Goal: Information Seeking & Learning: Learn about a topic

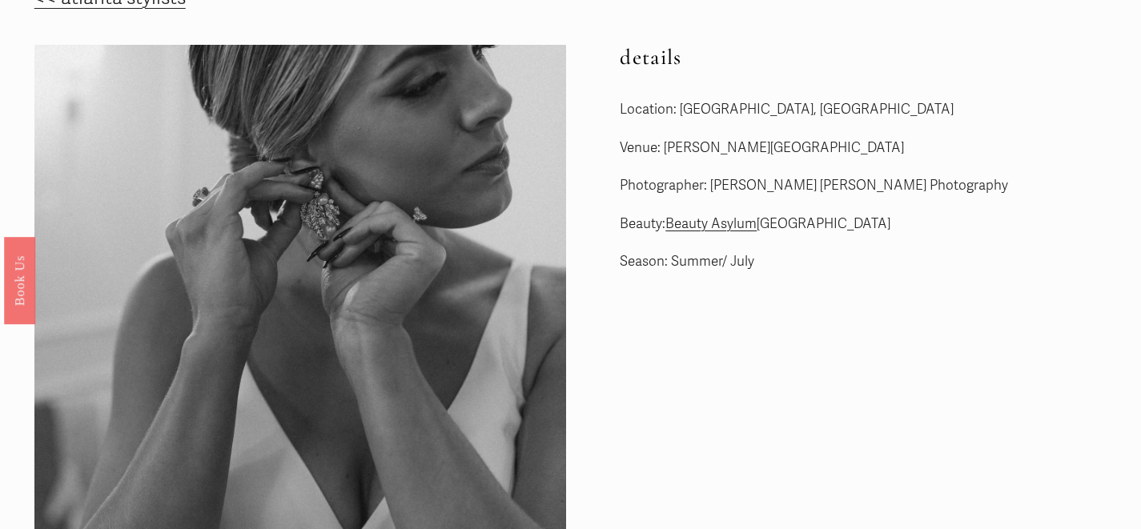
scroll to position [60, 0]
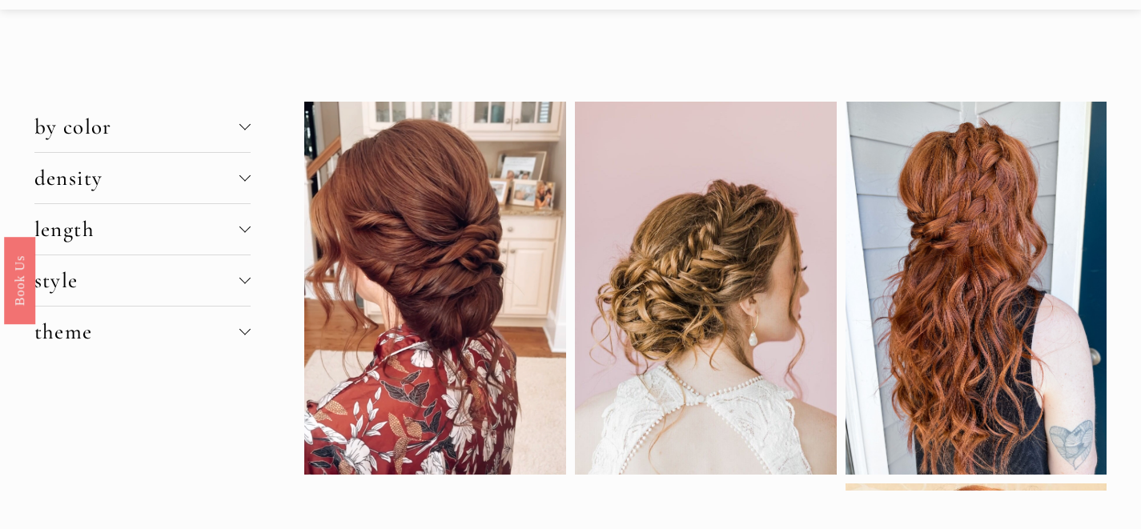
scroll to position [36, 0]
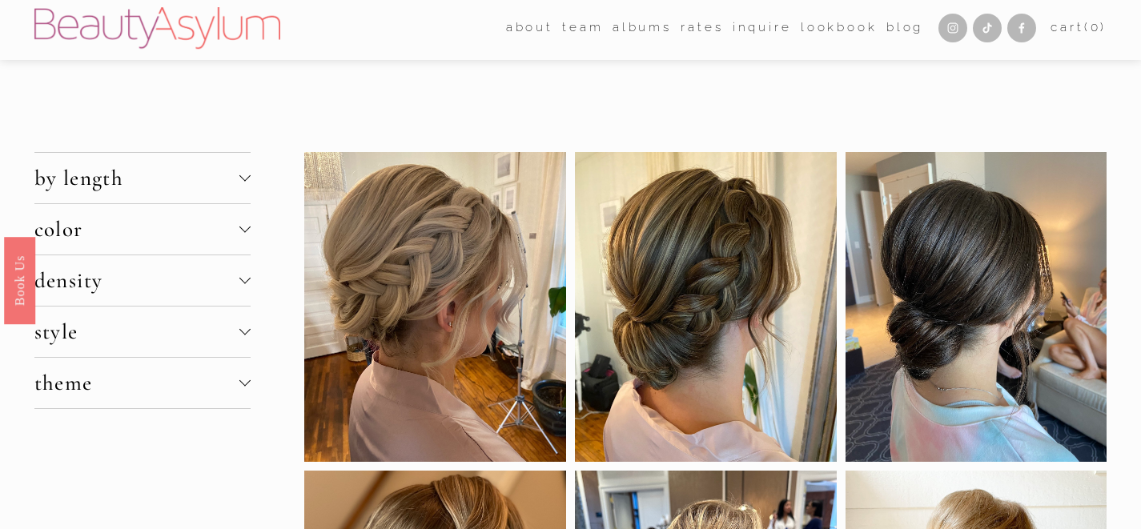
scroll to position [3, 0]
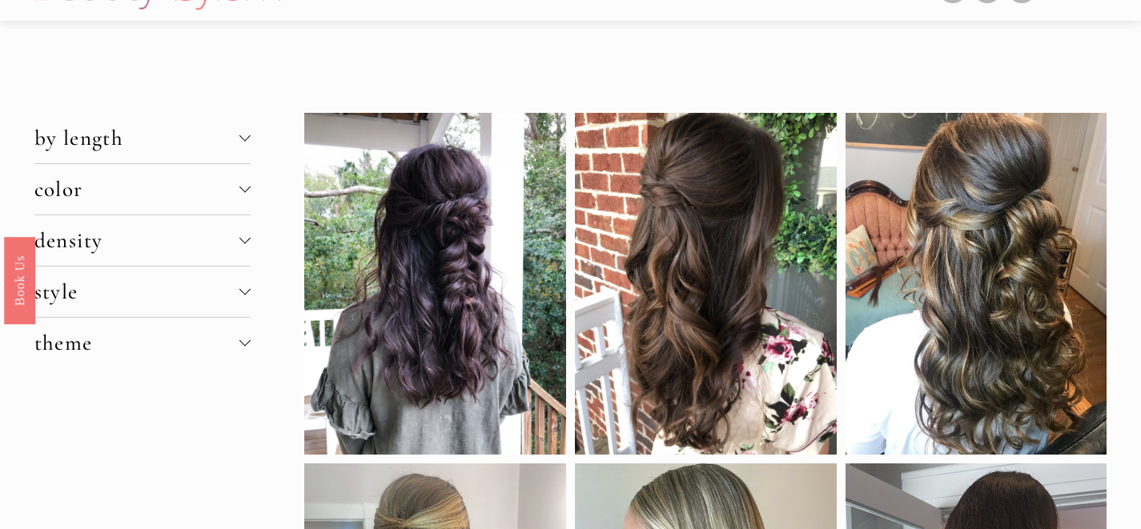
scroll to position [36, 0]
